Goal: Task Accomplishment & Management: Complete application form

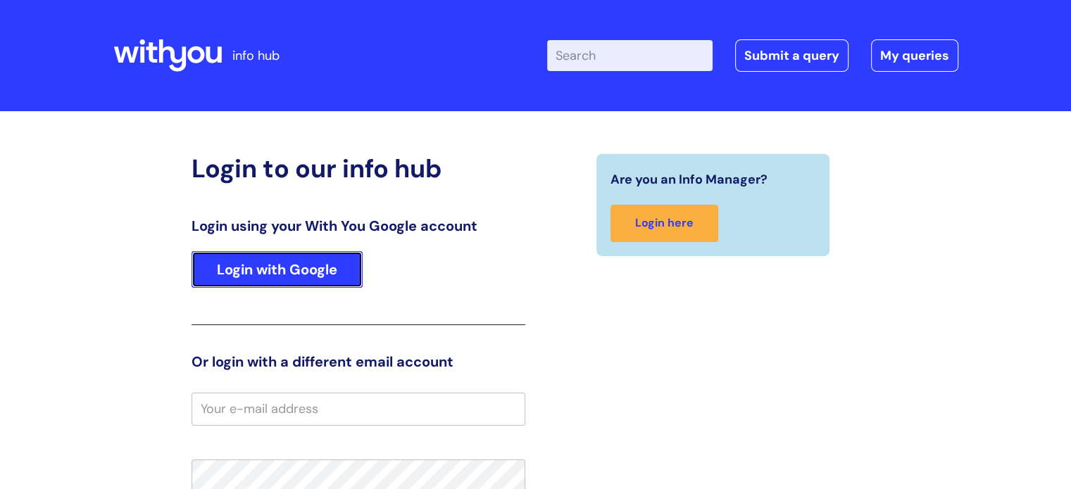
click at [228, 274] on link "Login with Google" at bounding box center [277, 269] width 171 height 37
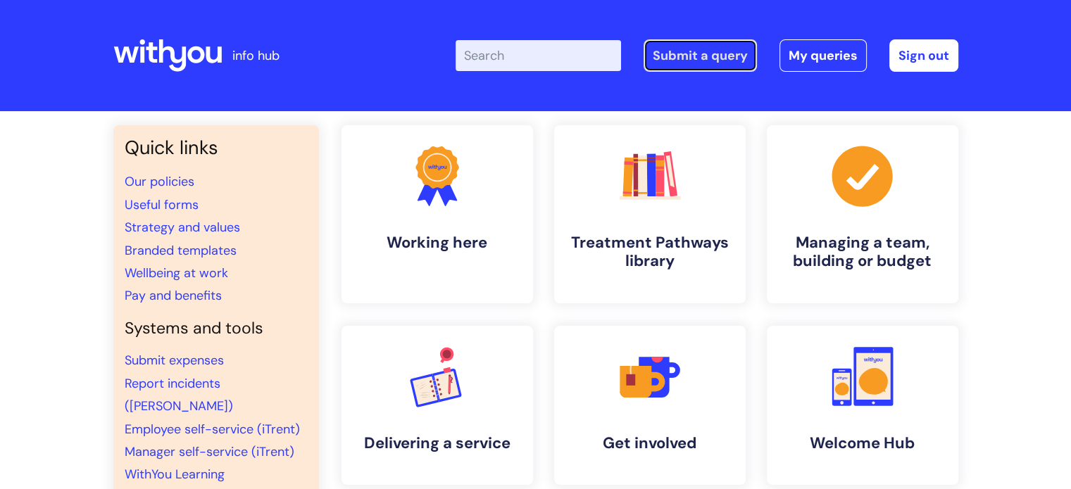
click at [713, 50] on link "Submit a query" at bounding box center [700, 55] width 113 height 32
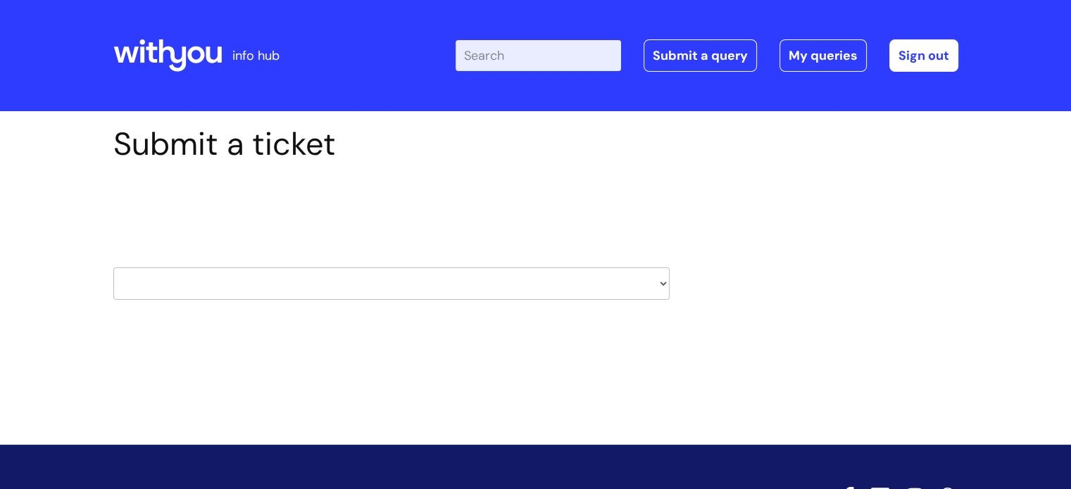
click at [659, 292] on select "HR / People IT and Support Clinical Drug Alerts Finance Accounts Data Support T…" at bounding box center [391, 284] width 556 height 32
select select "it_and_support"
click at [113, 268] on select "HR / People IT and Support Clinical Drug Alerts Finance Accounts Data Support T…" at bounding box center [391, 284] width 556 height 32
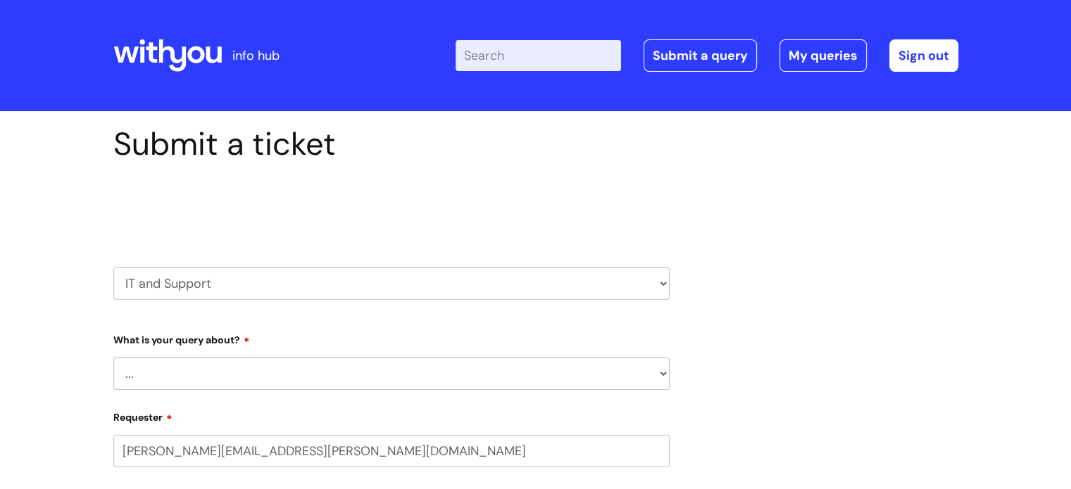
click at [543, 373] on select "... Mobile Phone Reset & MFA Accounts, Starters and Leavers IT Hardware issue I…" at bounding box center [391, 374] width 556 height 32
select select "Something Else"
click at [113, 358] on select "... Mobile Phone Reset & MFA Accounts, Starters and Leavers IT Hardware issue I…" at bounding box center [391, 374] width 556 height 32
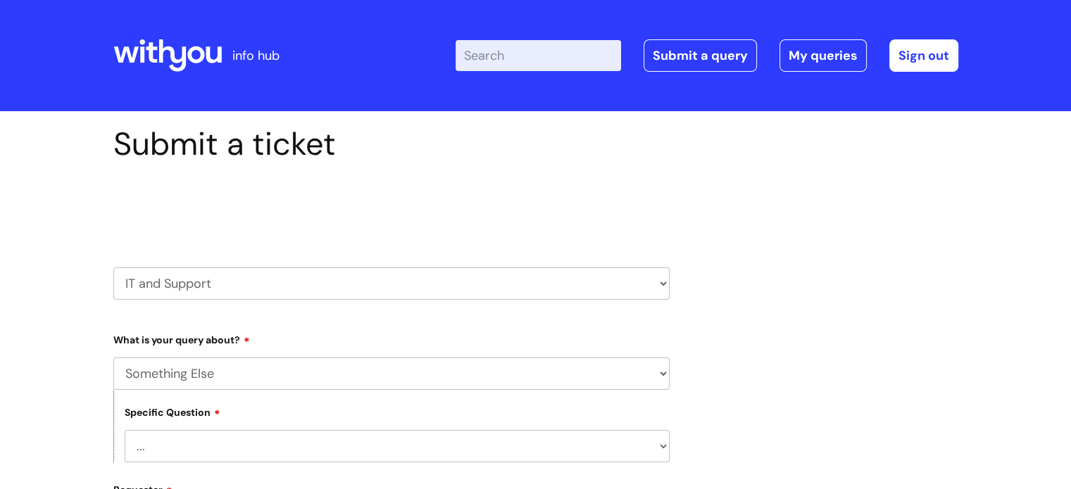
click at [593, 447] on select "... My problem is not listed" at bounding box center [397, 446] width 545 height 32
select select "My problem is not listed"
click at [125, 430] on select "... My problem is not listed" at bounding box center [397, 446] width 545 height 32
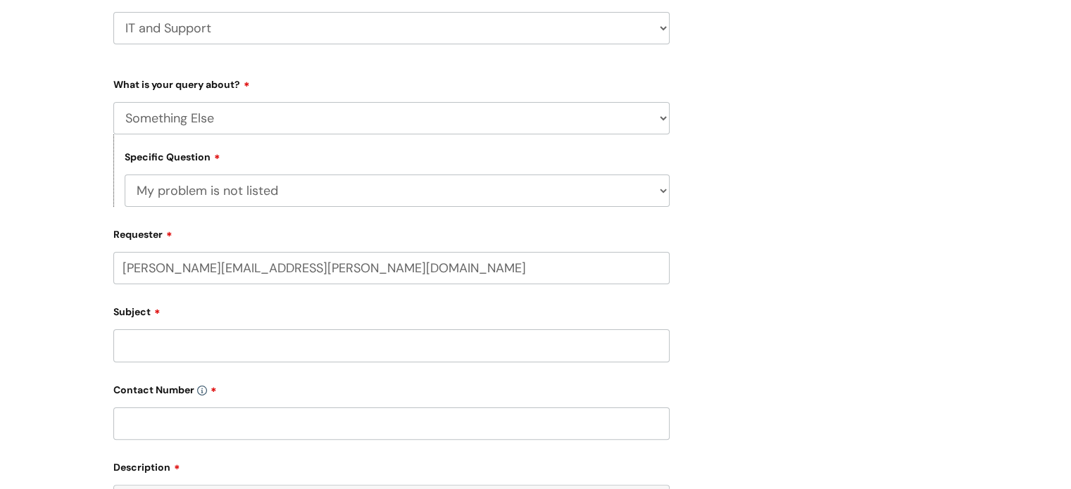
scroll to position [262, 0]
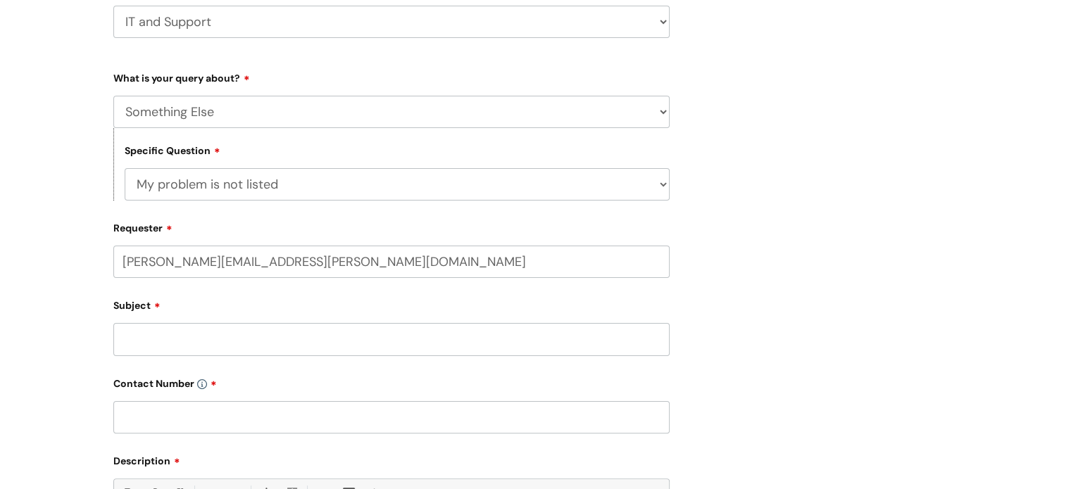
click at [152, 338] on input "Subject" at bounding box center [391, 339] width 556 height 32
type input "Out of Office"
click at [186, 421] on input "text" at bounding box center [391, 417] width 556 height 32
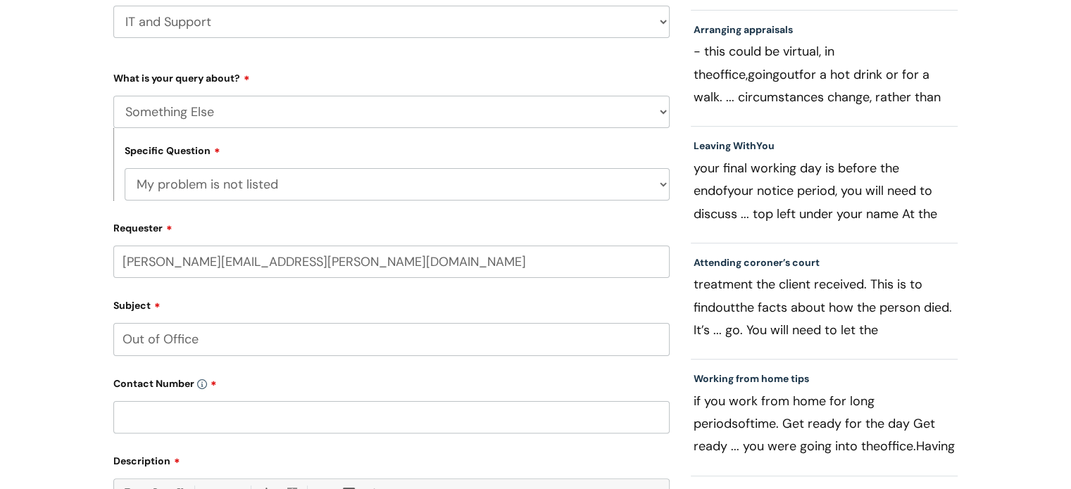
click at [161, 420] on input "text" at bounding box center [391, 417] width 556 height 32
paste input "07974601179"
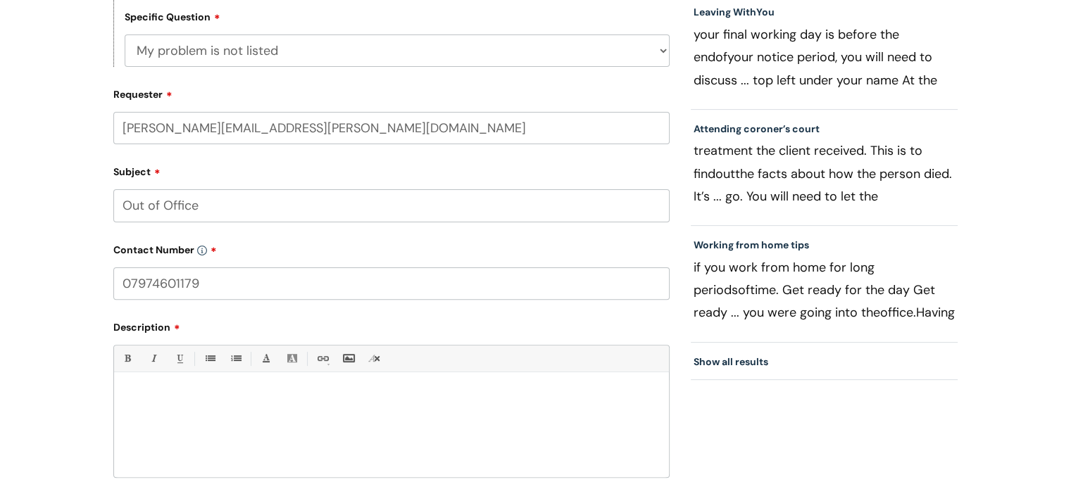
scroll to position [437, 0]
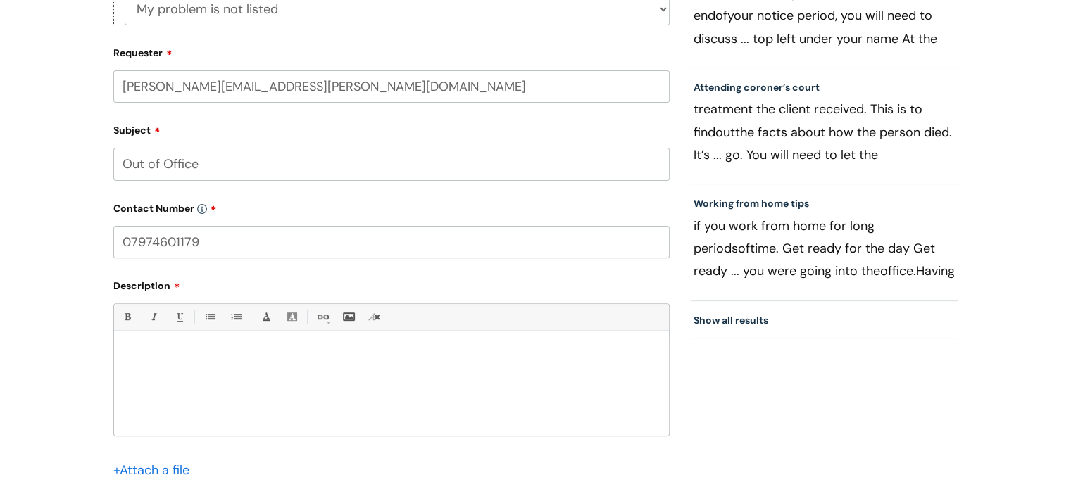
type input "07974601179"
click at [155, 349] on div at bounding box center [391, 387] width 555 height 97
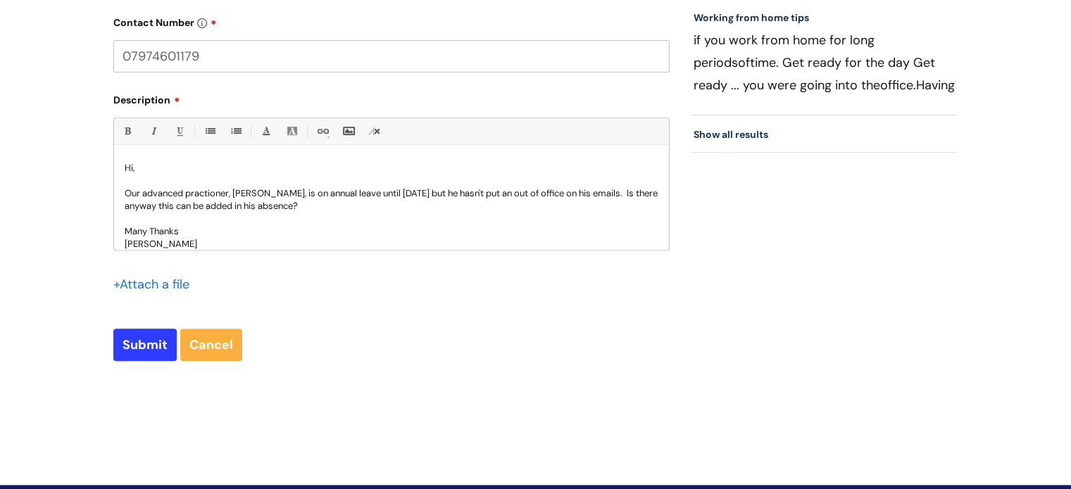
scroll to position [645, 0]
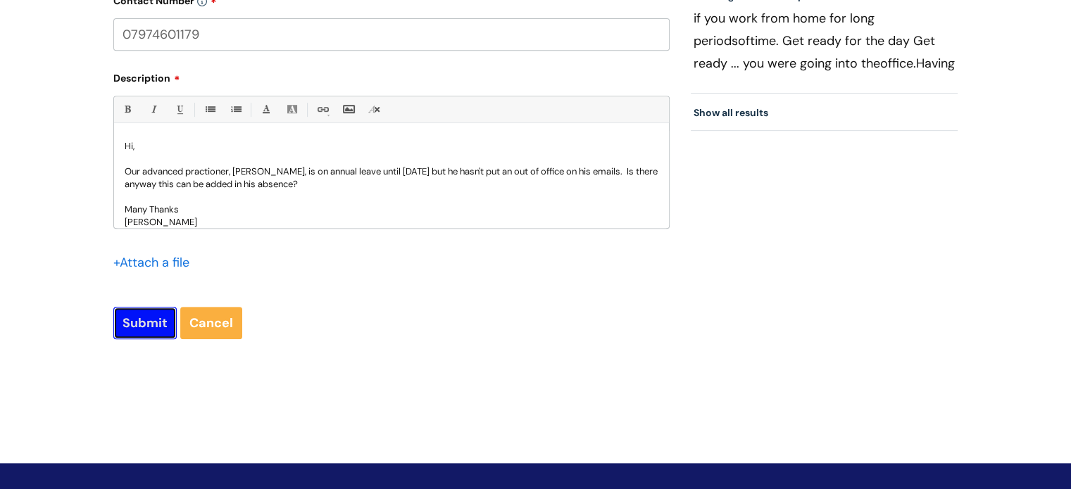
click at [131, 323] on input "Submit" at bounding box center [144, 323] width 63 height 32
type input "Please Wait..."
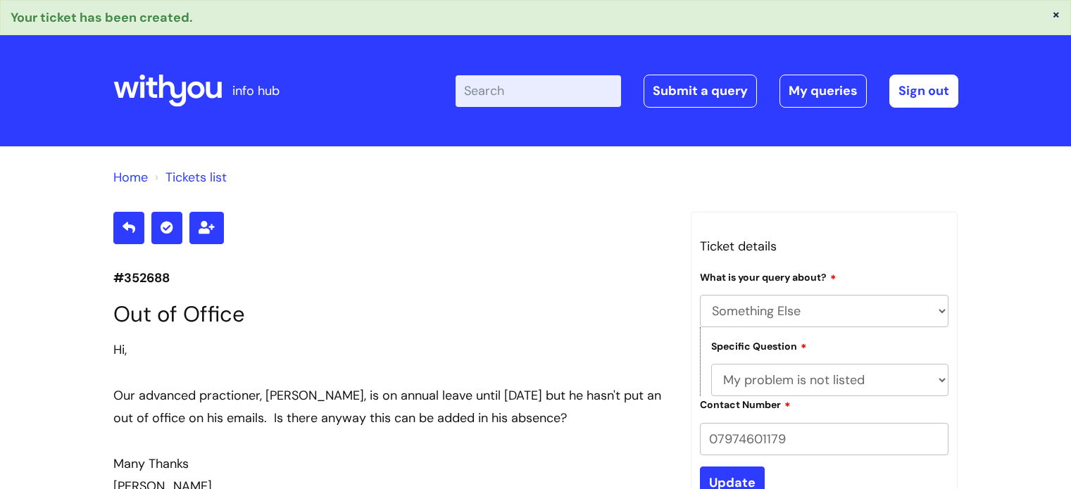
select select "Something Else"
select select "My problem is not listed"
